Goal: Information Seeking & Learning: Learn about a topic

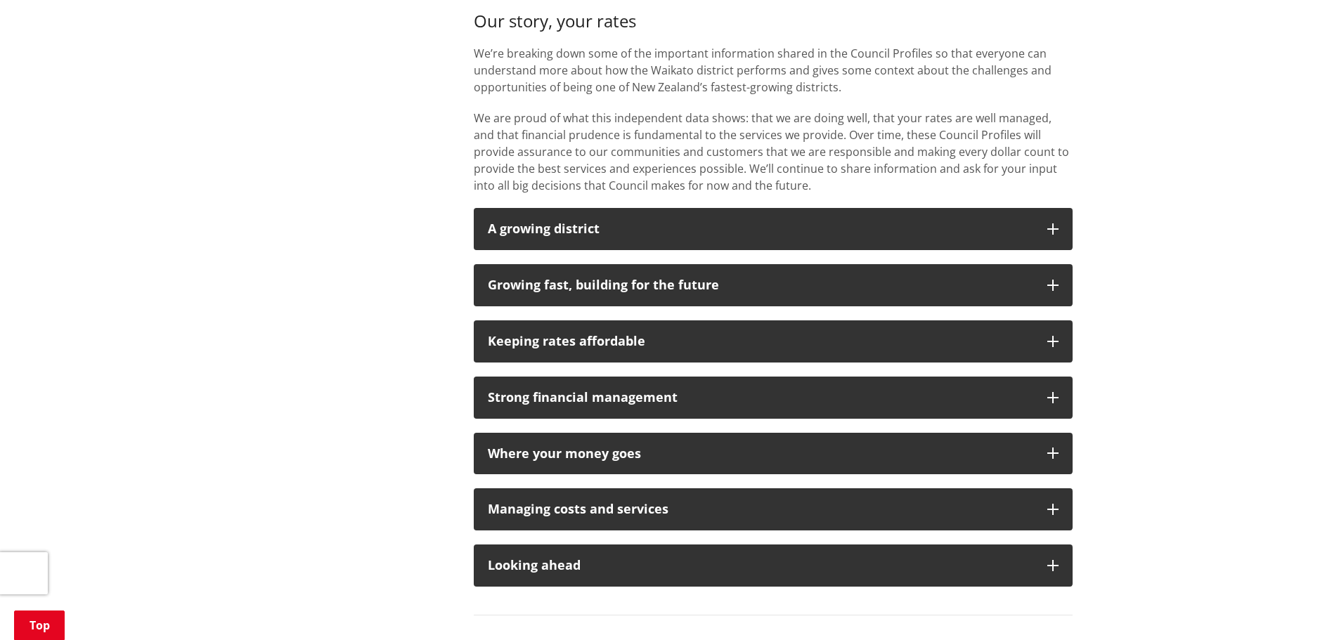
scroll to position [984, 0]
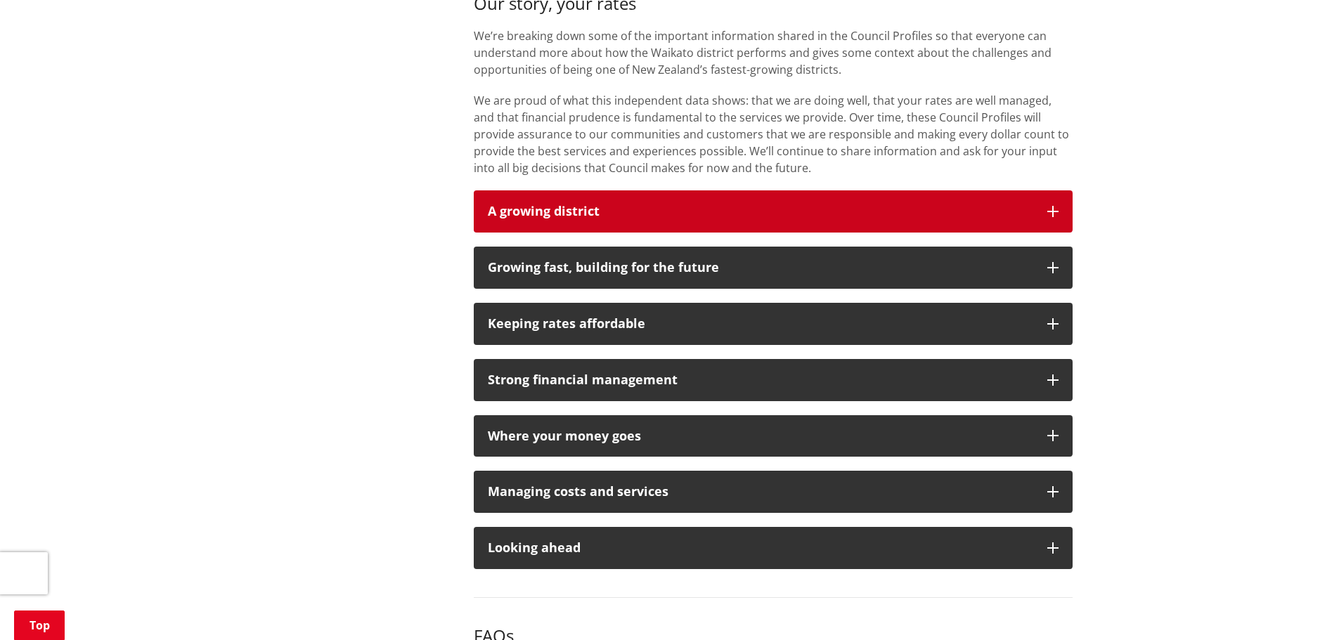
click at [1049, 209] on icon "button" at bounding box center [1052, 211] width 11 height 11
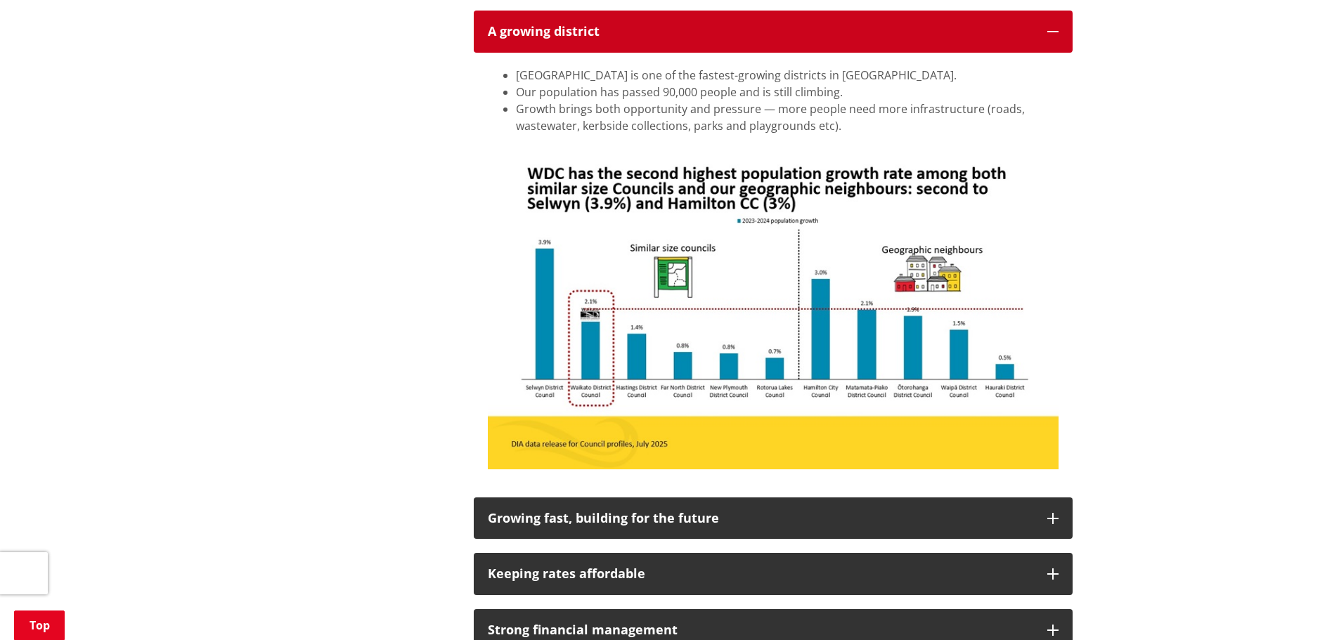
scroll to position [1195, 0]
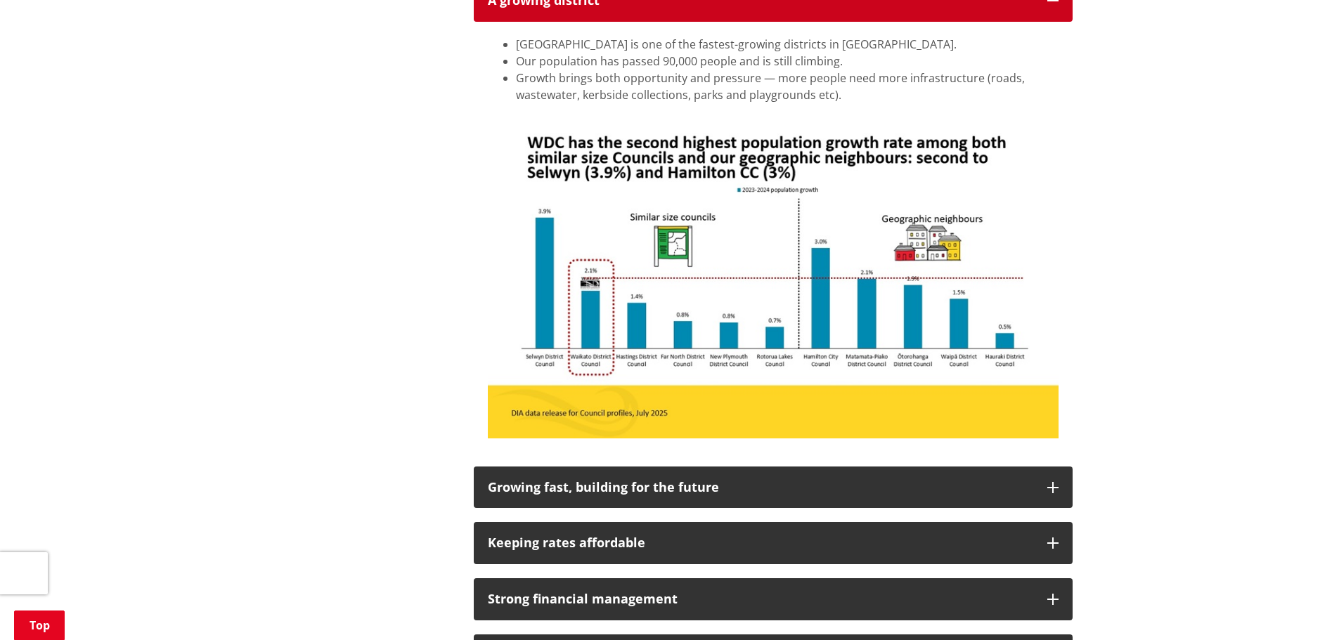
click at [1053, 7] on button "A growing district" at bounding box center [773, 1] width 599 height 42
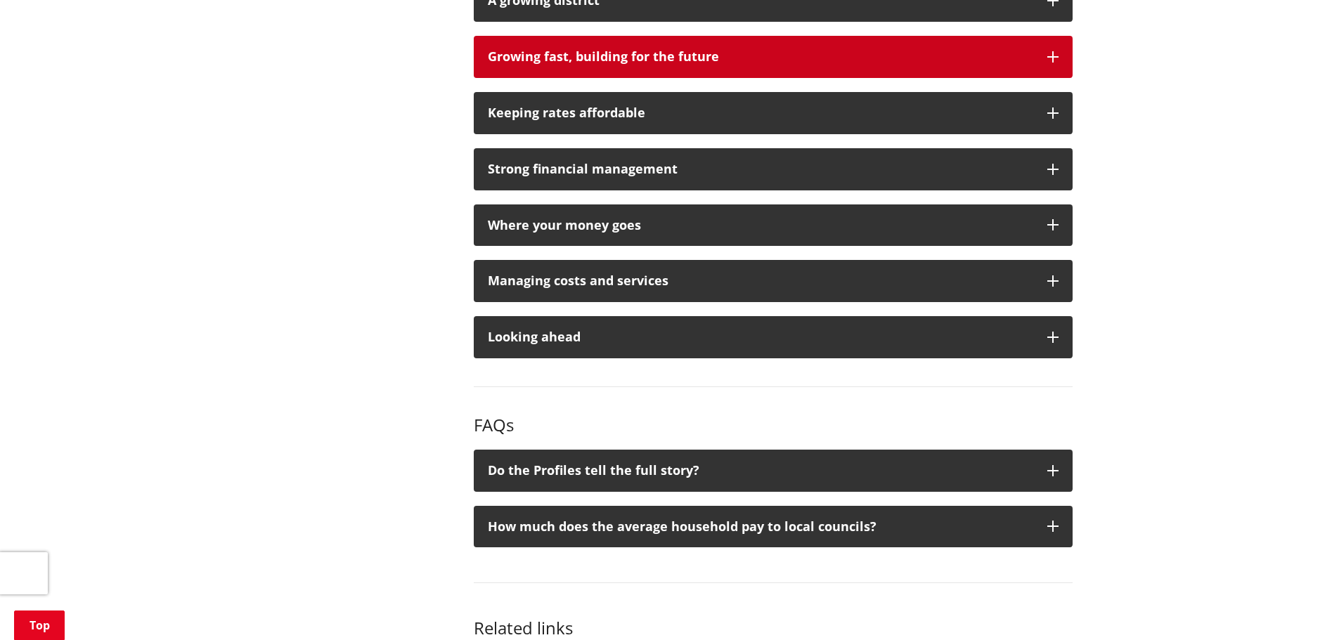
click at [1053, 56] on icon "button" at bounding box center [1052, 56] width 11 height 11
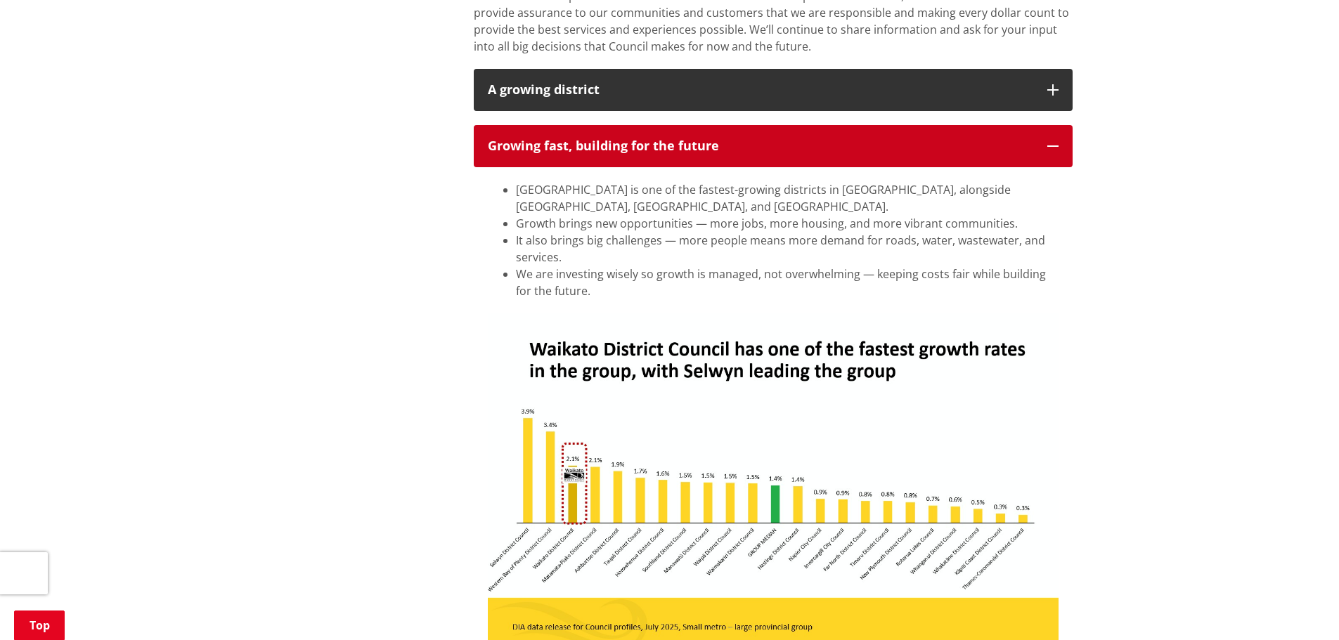
scroll to position [1054, 0]
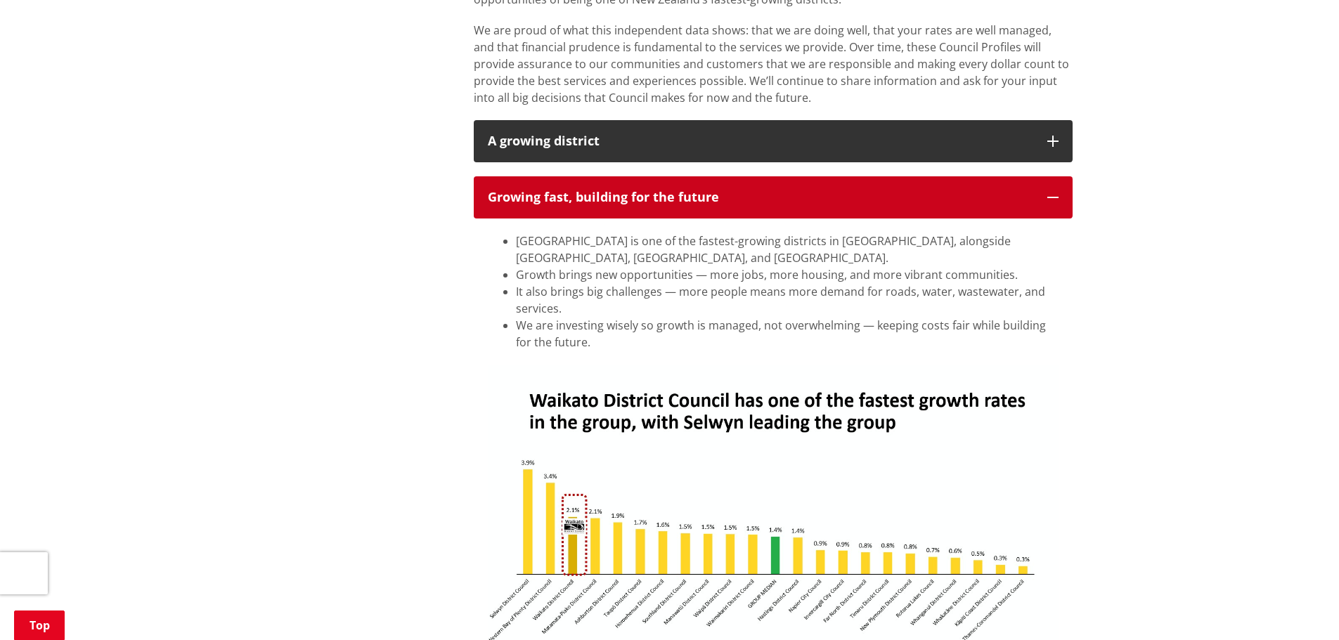
click at [1054, 195] on icon "button" at bounding box center [1052, 197] width 11 height 11
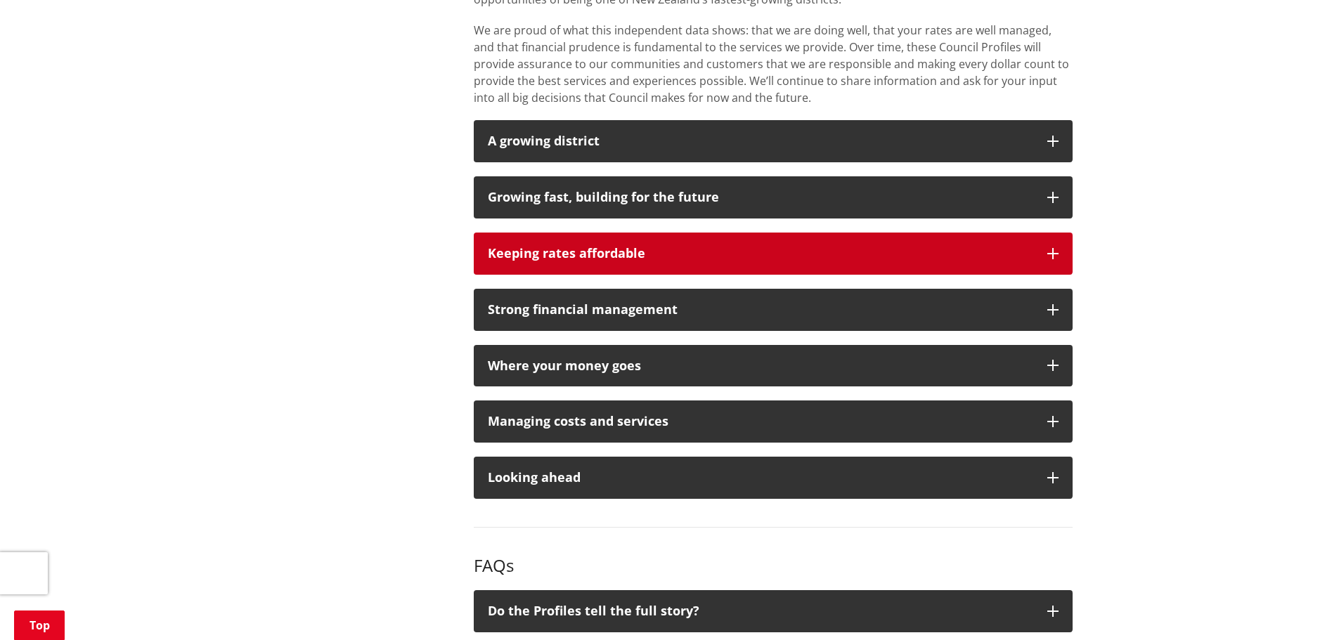
click at [1053, 251] on icon "button" at bounding box center [1052, 253] width 11 height 11
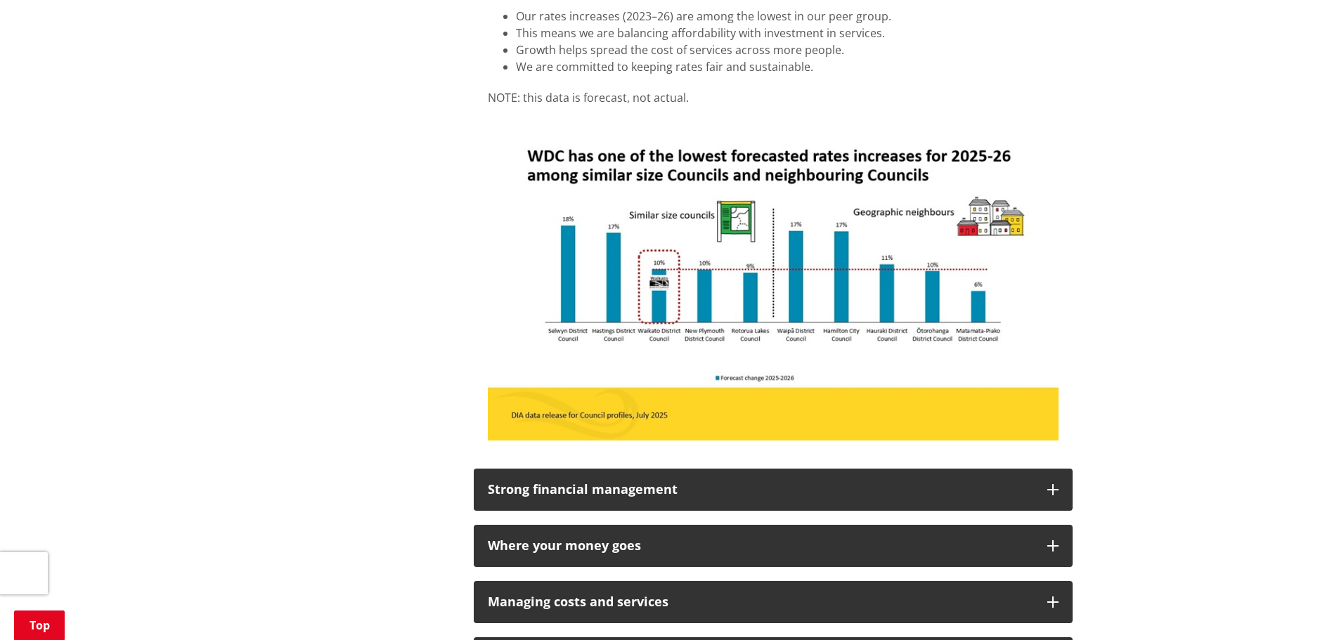
scroll to position [1195, 0]
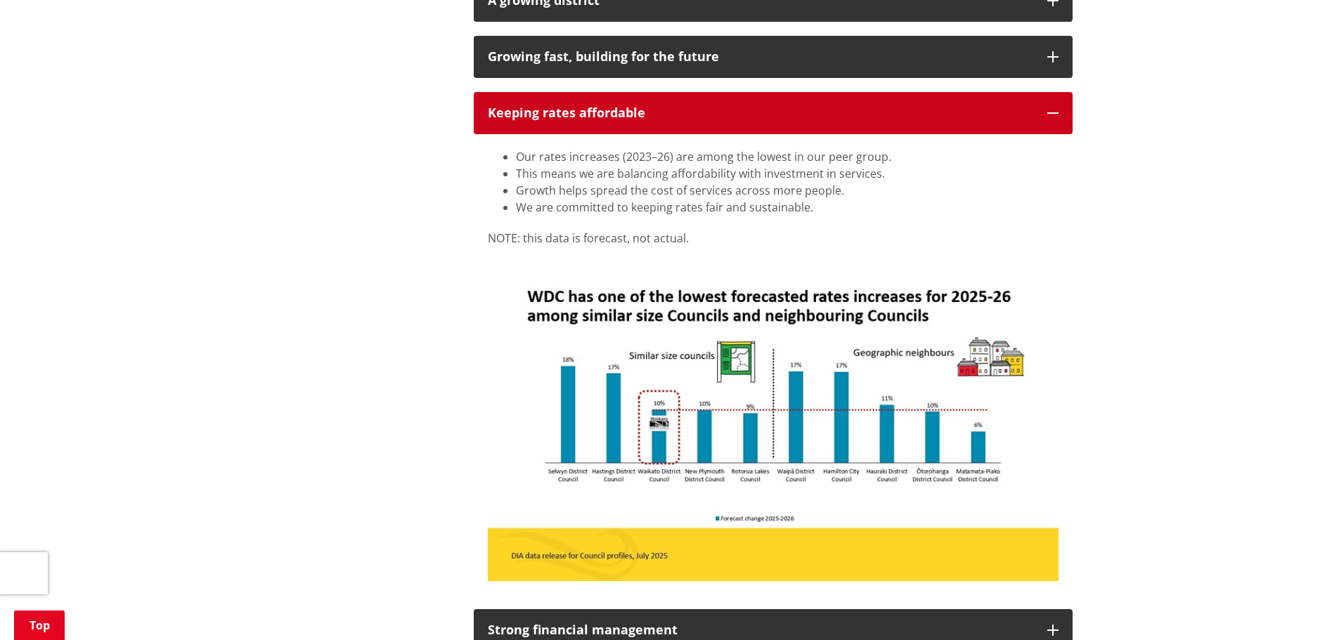
click at [1050, 108] on icon "button" at bounding box center [1052, 113] width 11 height 11
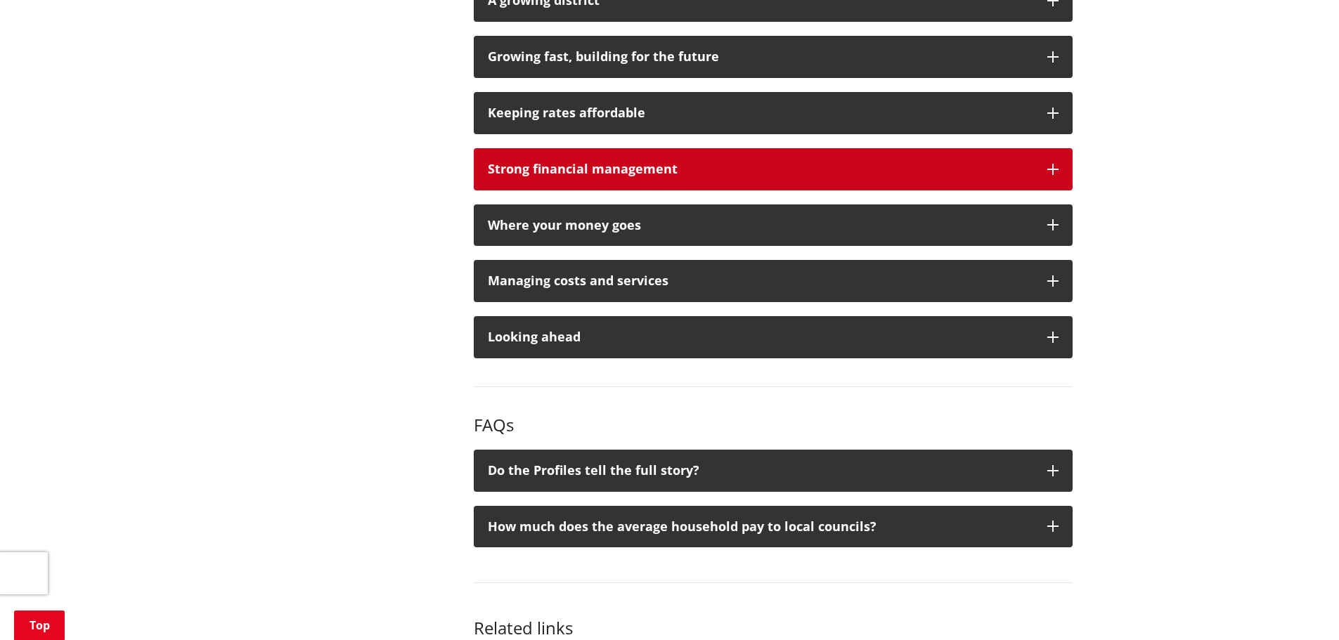
click at [1054, 170] on icon "button" at bounding box center [1052, 169] width 11 height 11
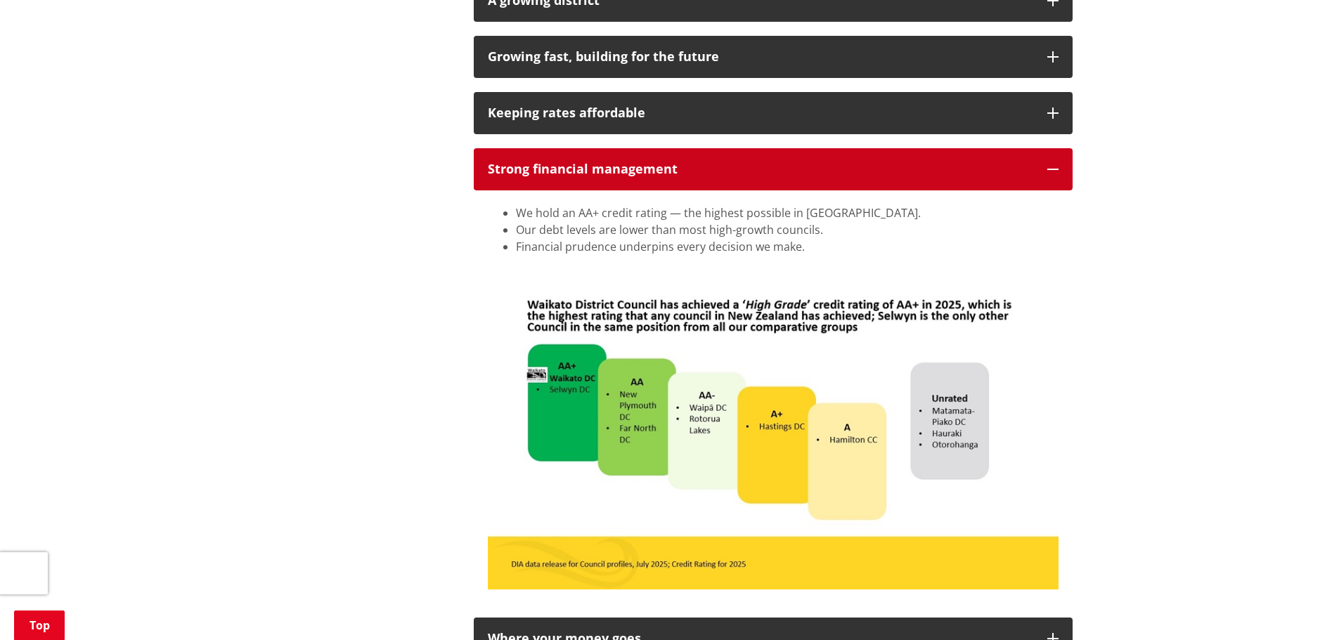
scroll to position [1265, 0]
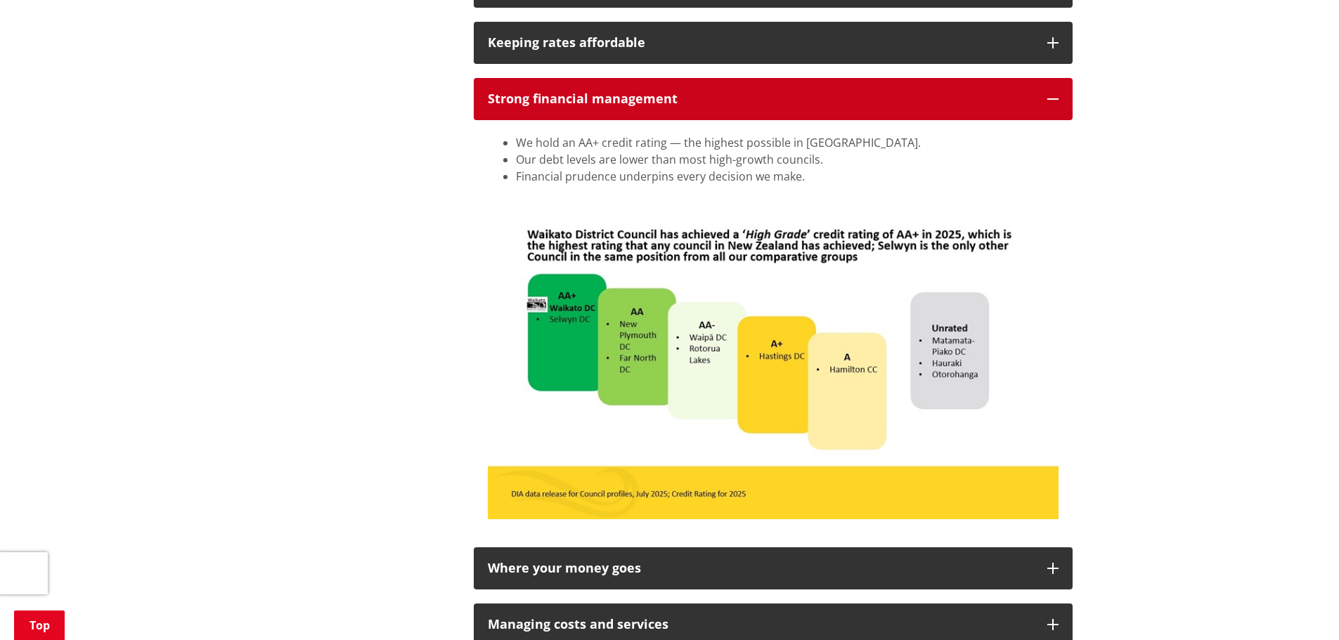
click at [1052, 96] on icon "button" at bounding box center [1052, 98] width 11 height 11
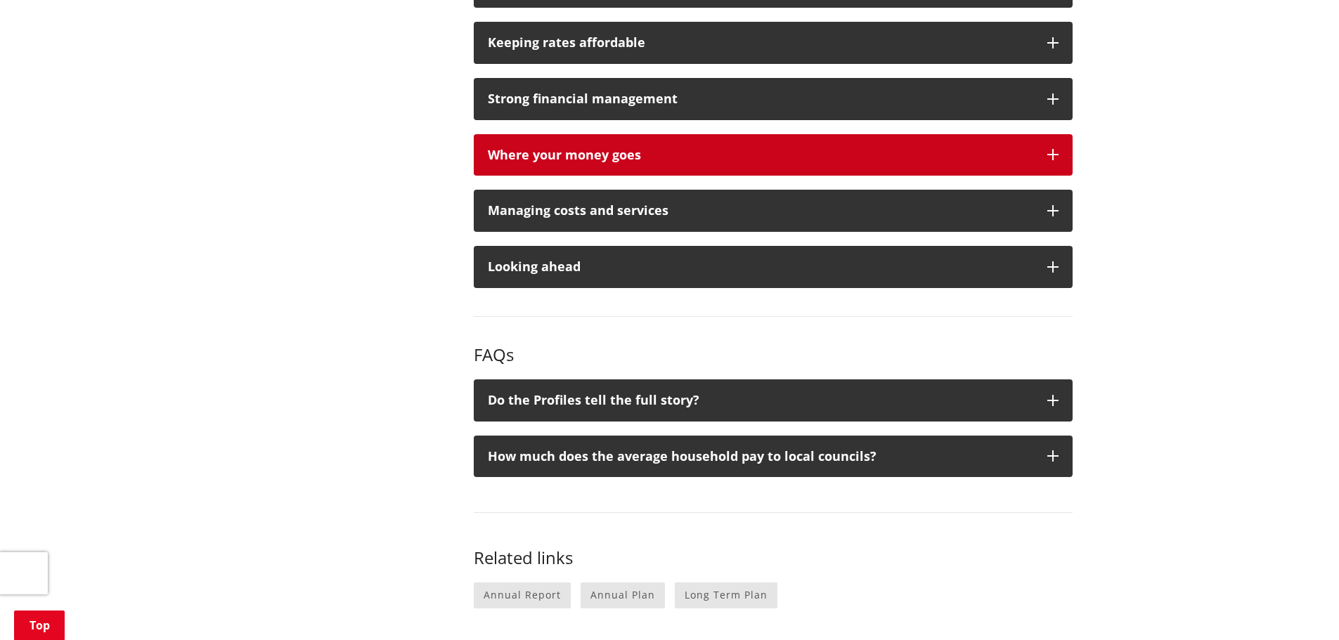
click at [1053, 154] on icon "button" at bounding box center [1052, 154] width 11 height 11
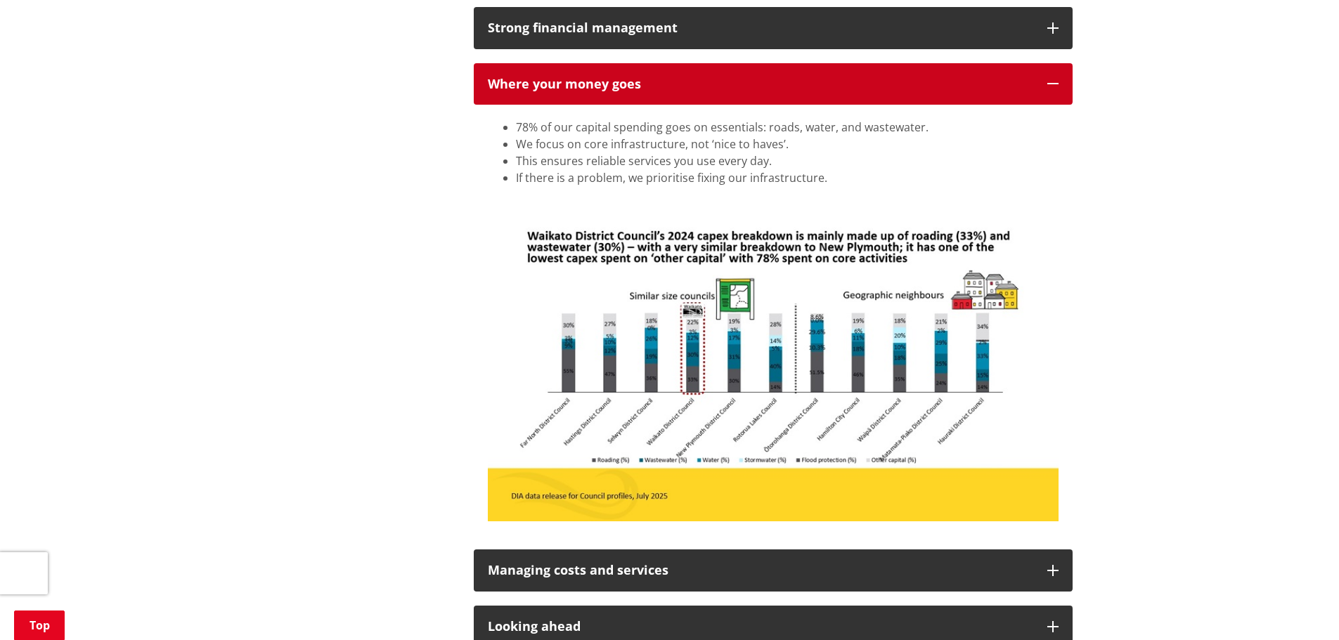
scroll to position [1335, 0]
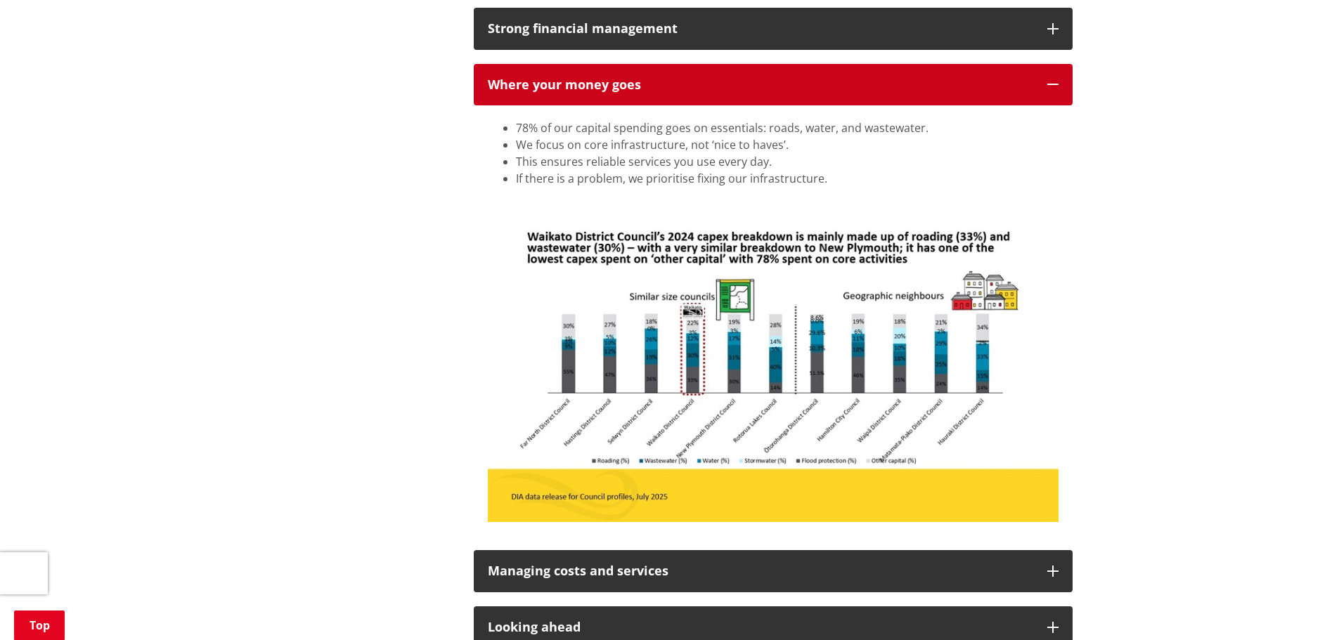
click at [1055, 84] on icon "button" at bounding box center [1052, 84] width 11 height 11
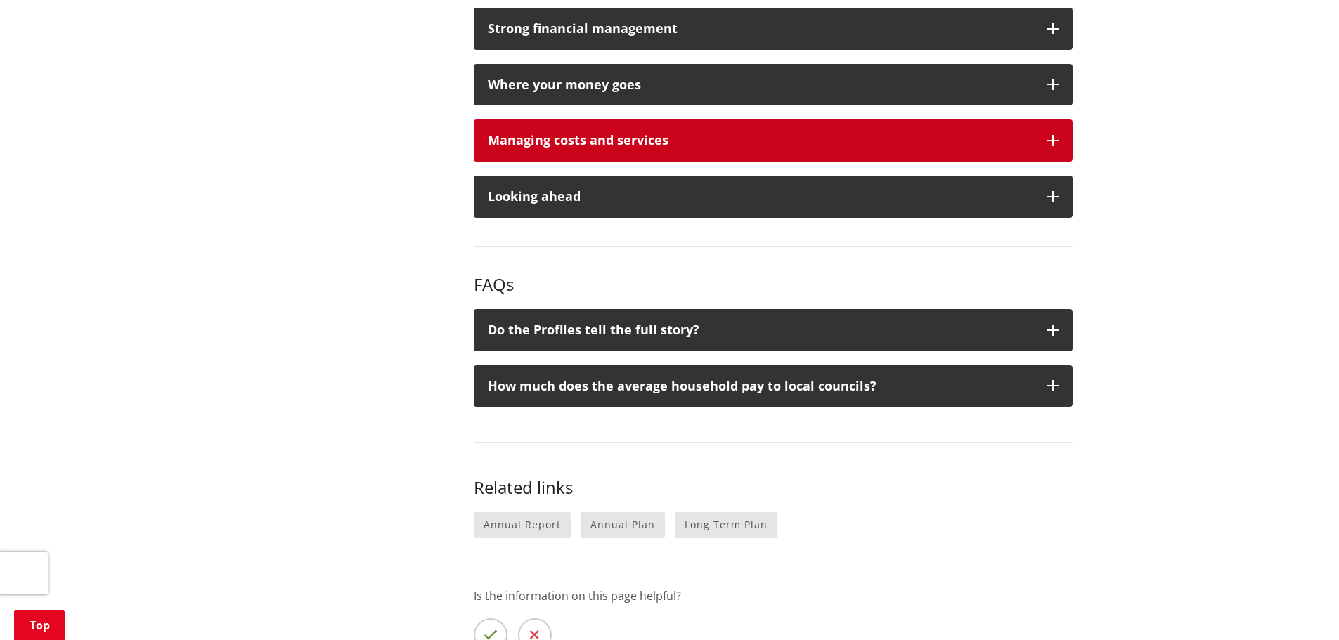
click at [1051, 142] on icon "button" at bounding box center [1052, 140] width 11 height 11
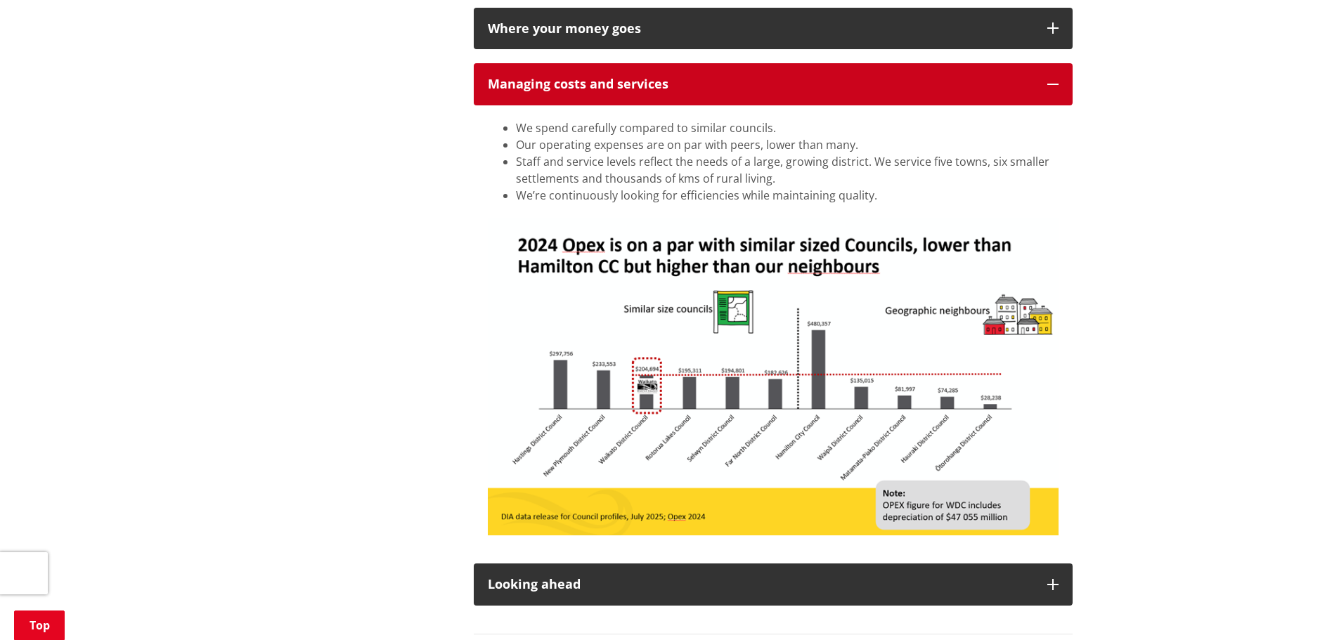
scroll to position [1265, 0]
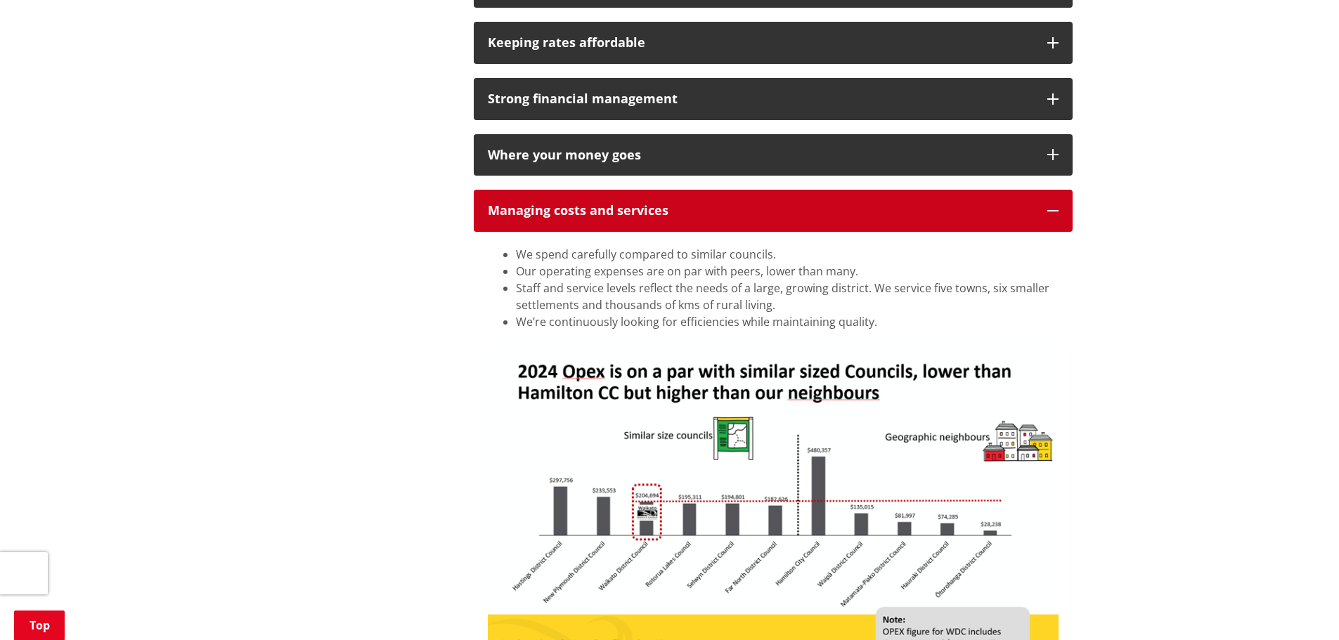
click at [1053, 205] on icon "button" at bounding box center [1052, 210] width 11 height 11
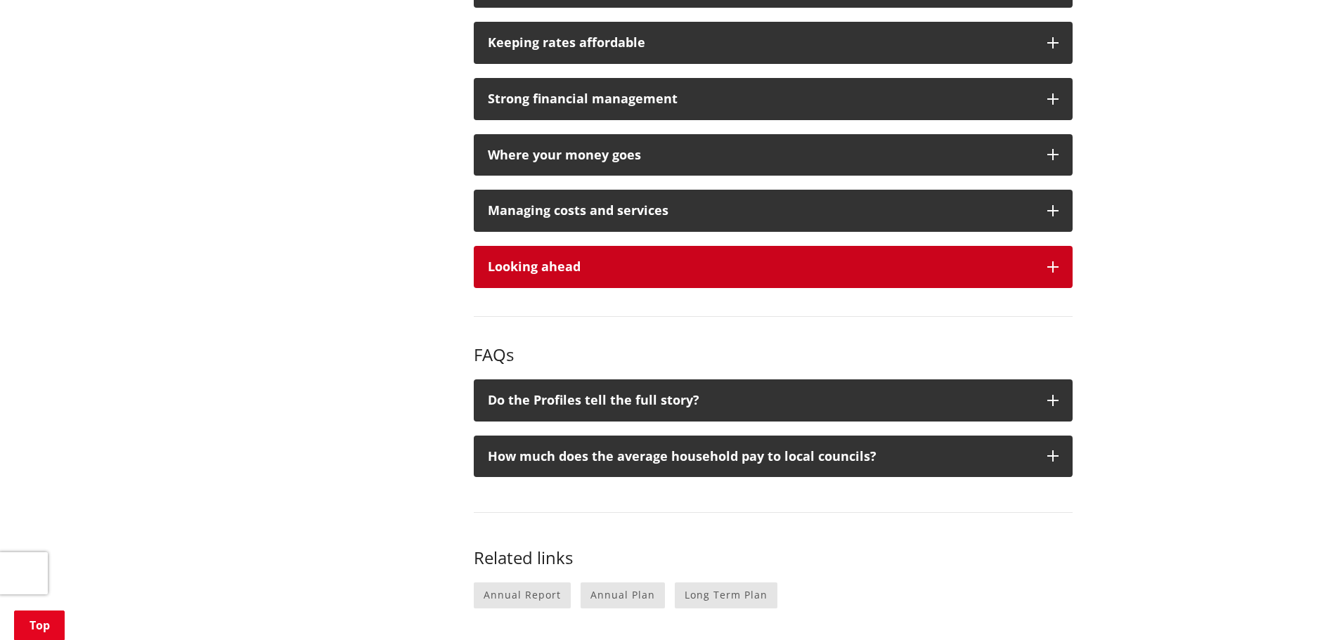
click at [1055, 264] on icon "button" at bounding box center [1052, 266] width 11 height 11
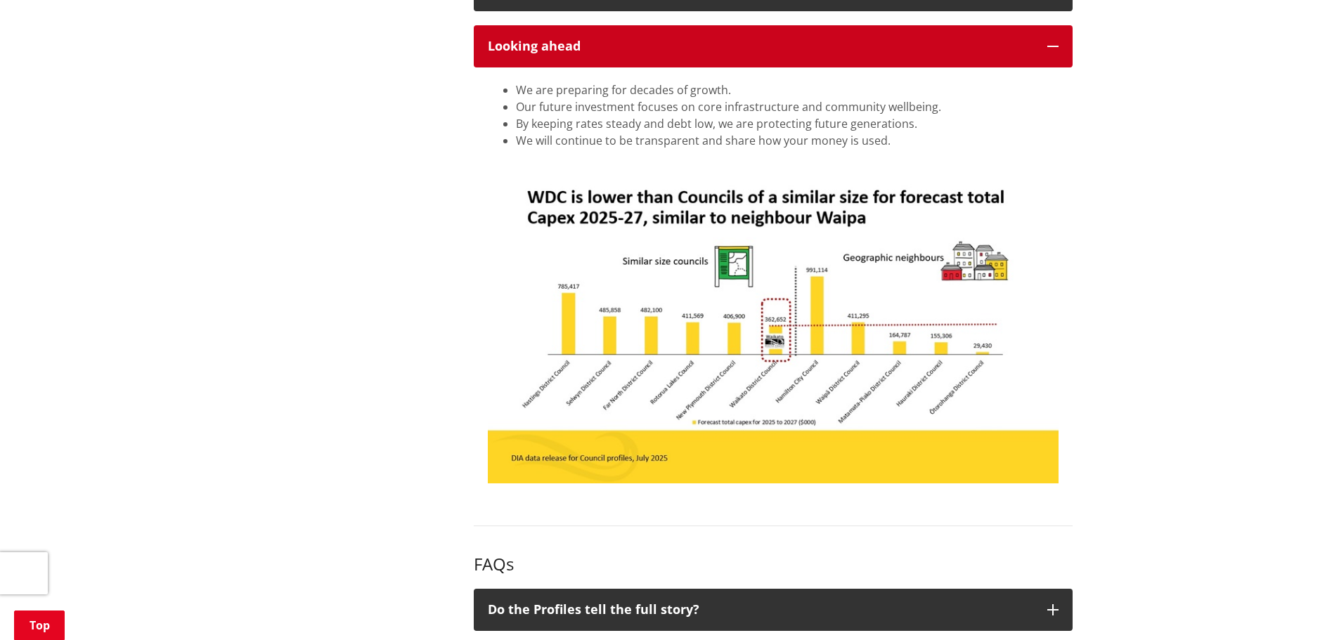
scroll to position [1405, 0]
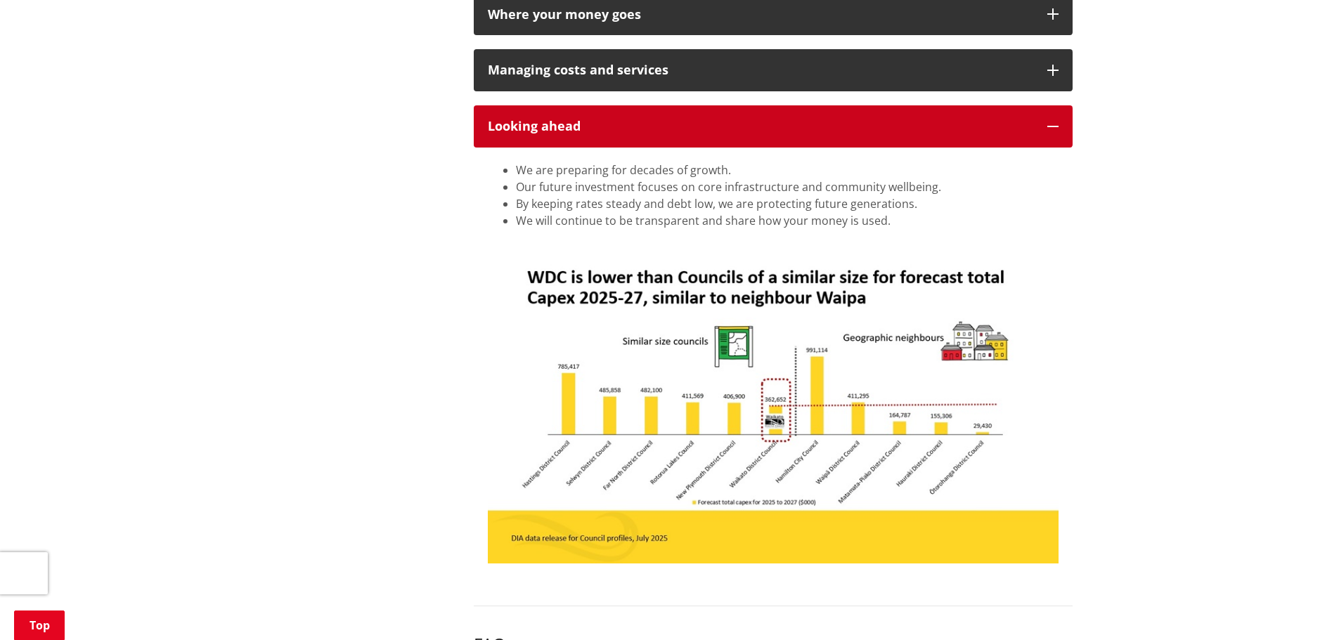
click at [1053, 122] on icon "button" at bounding box center [1052, 126] width 11 height 11
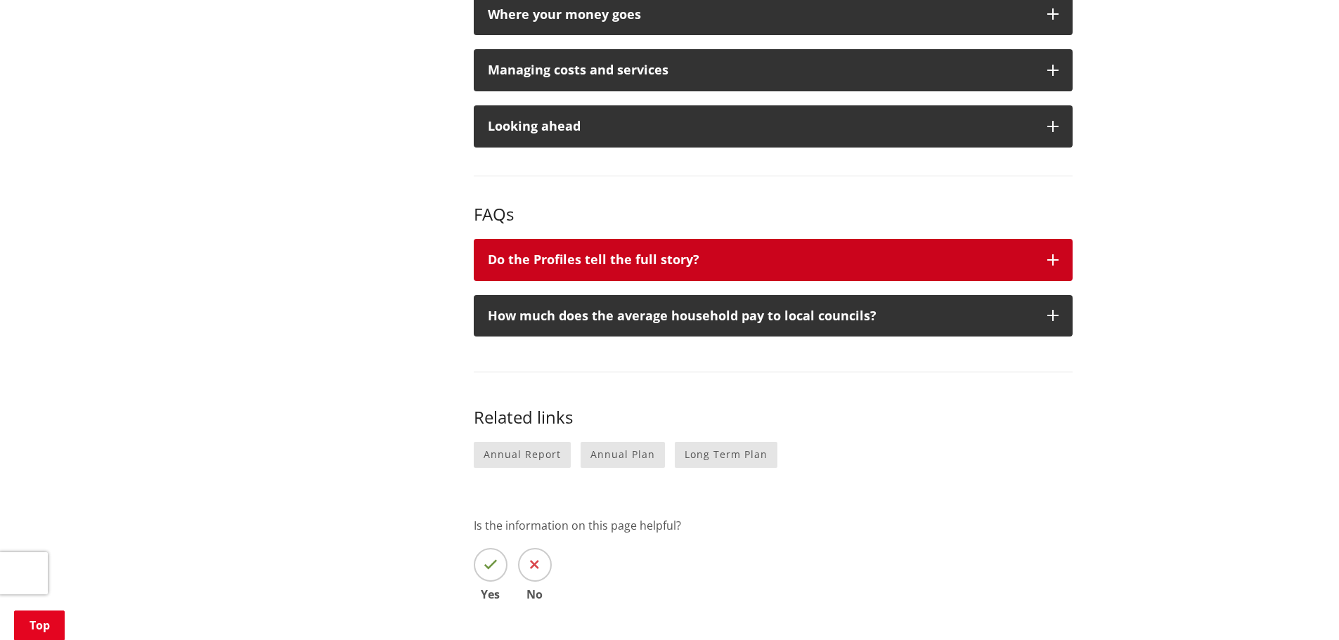
click at [1055, 257] on icon "button" at bounding box center [1052, 259] width 11 height 11
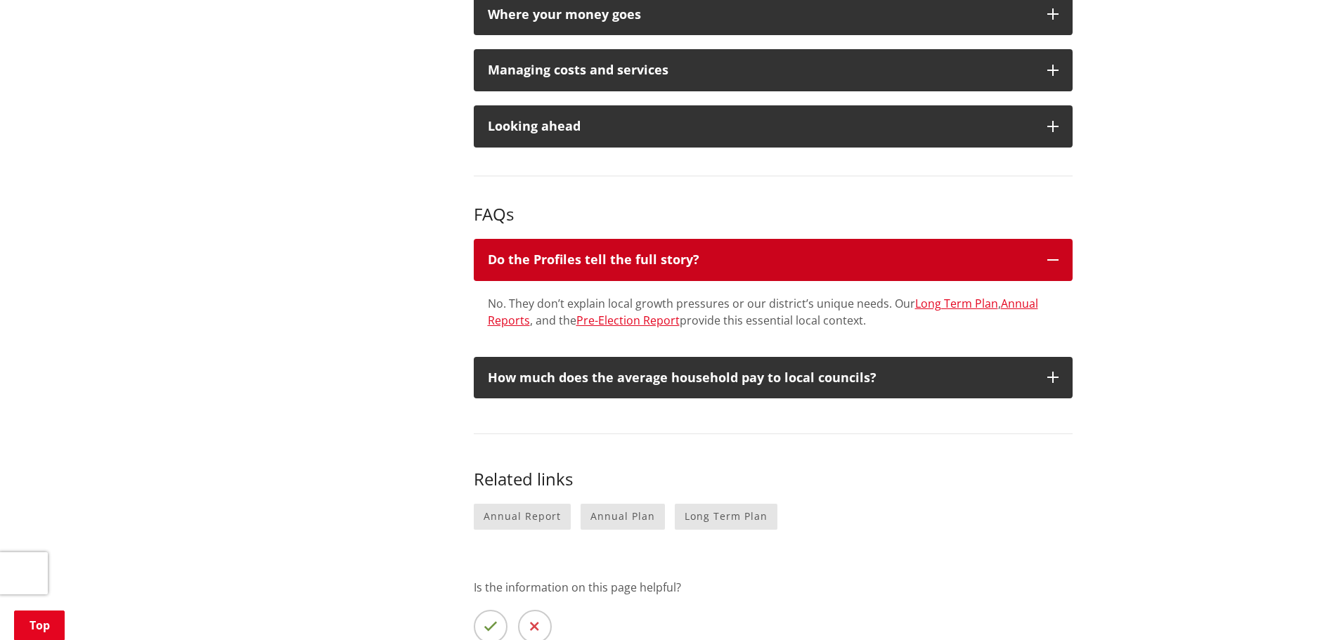
click at [1054, 258] on icon "button" at bounding box center [1052, 259] width 11 height 11
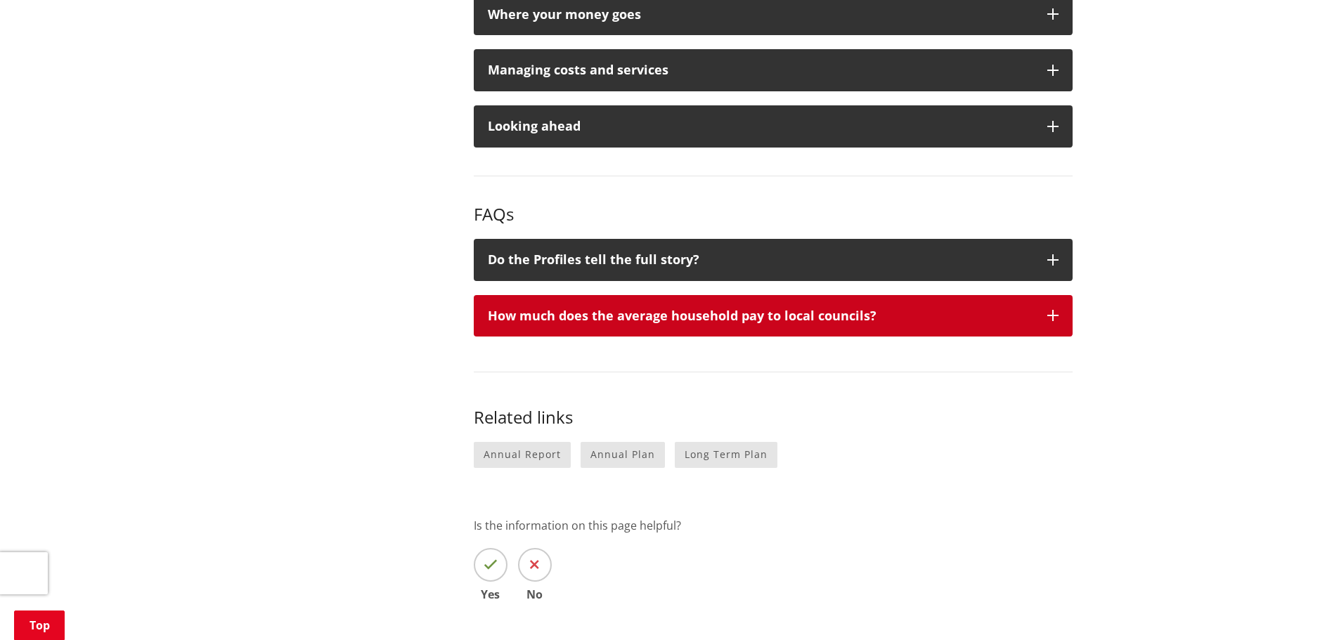
click at [1053, 312] on icon "button" at bounding box center [1052, 315] width 11 height 11
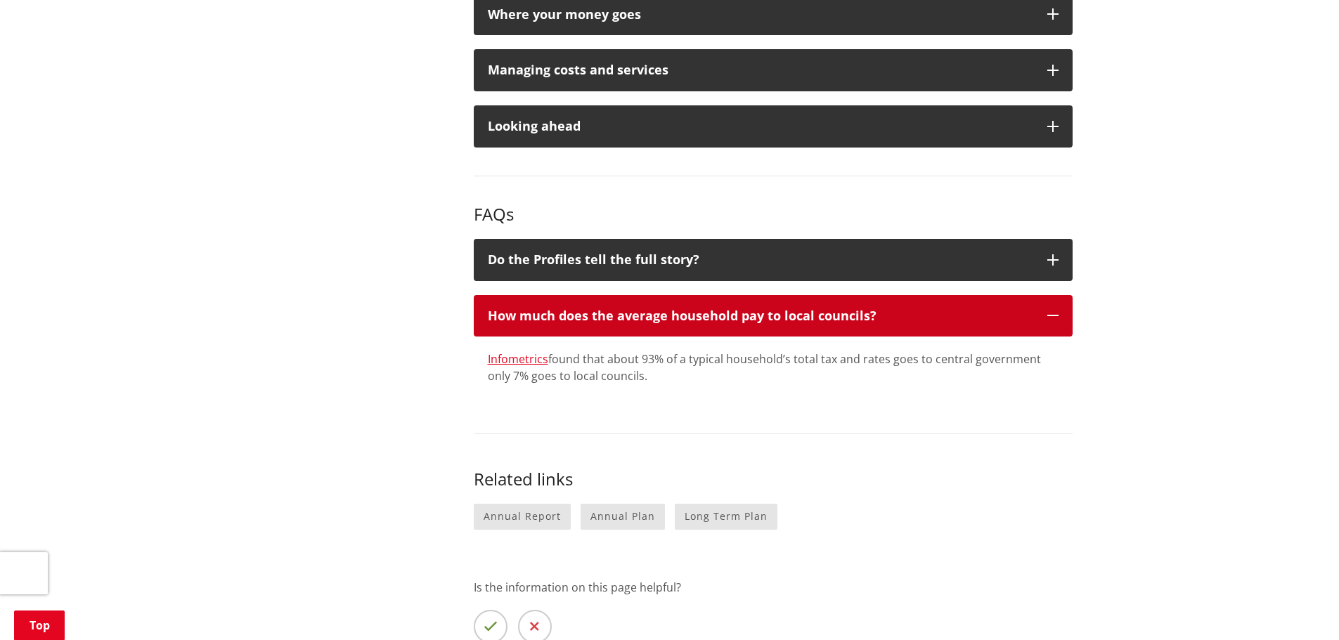
click at [1053, 312] on icon "button" at bounding box center [1052, 315] width 11 height 11
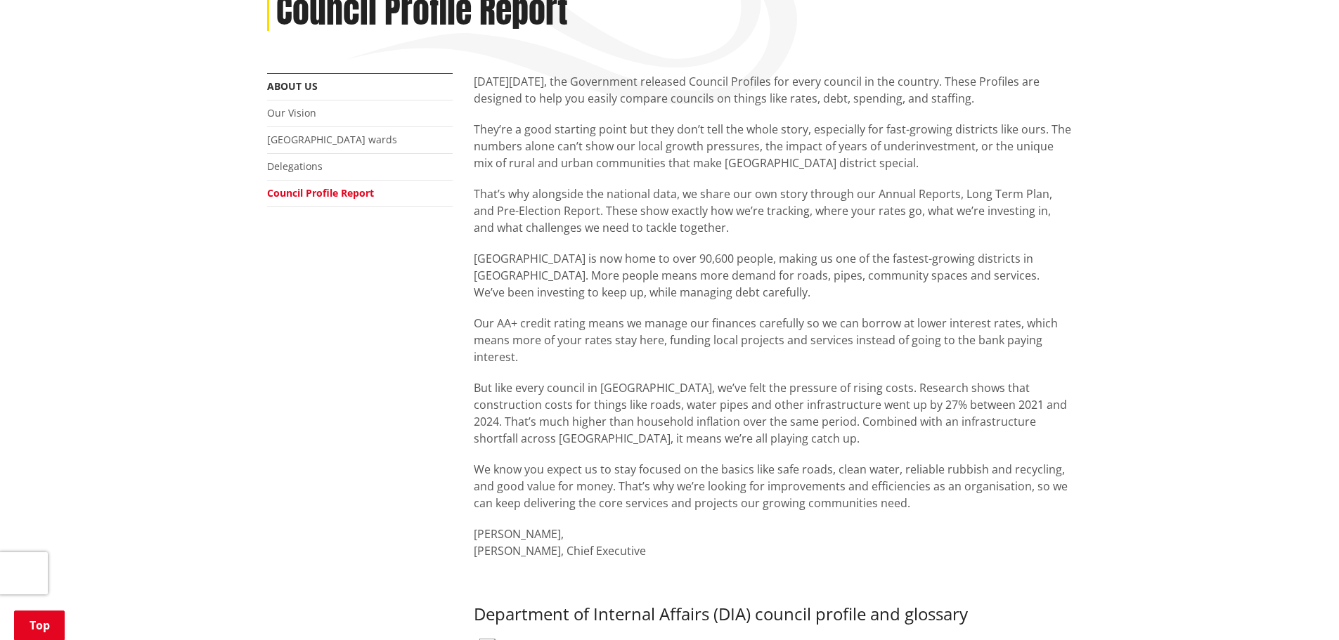
scroll to position [0, 0]
